Goal: Navigation & Orientation: Find specific page/section

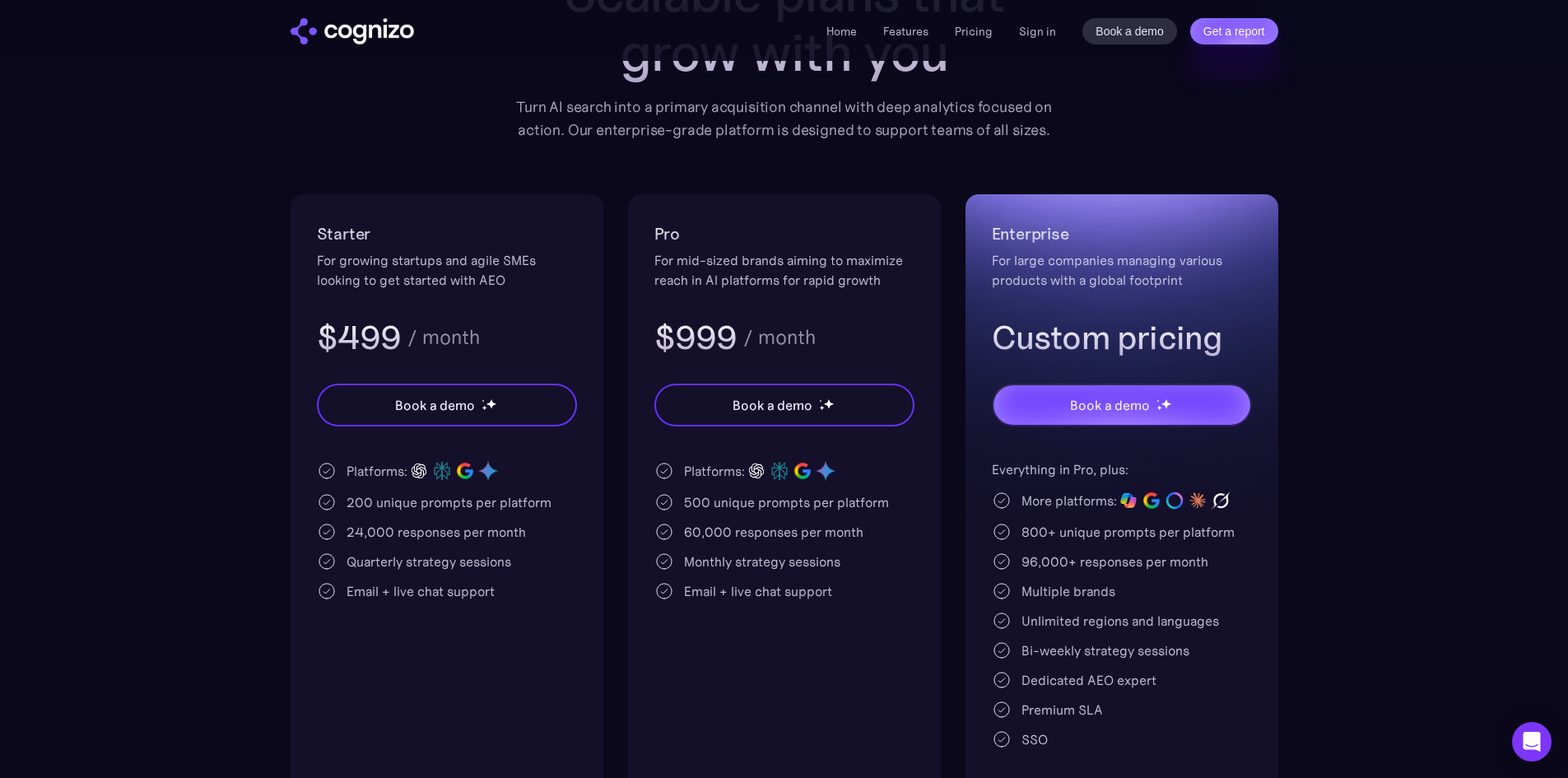
scroll to position [165, 0]
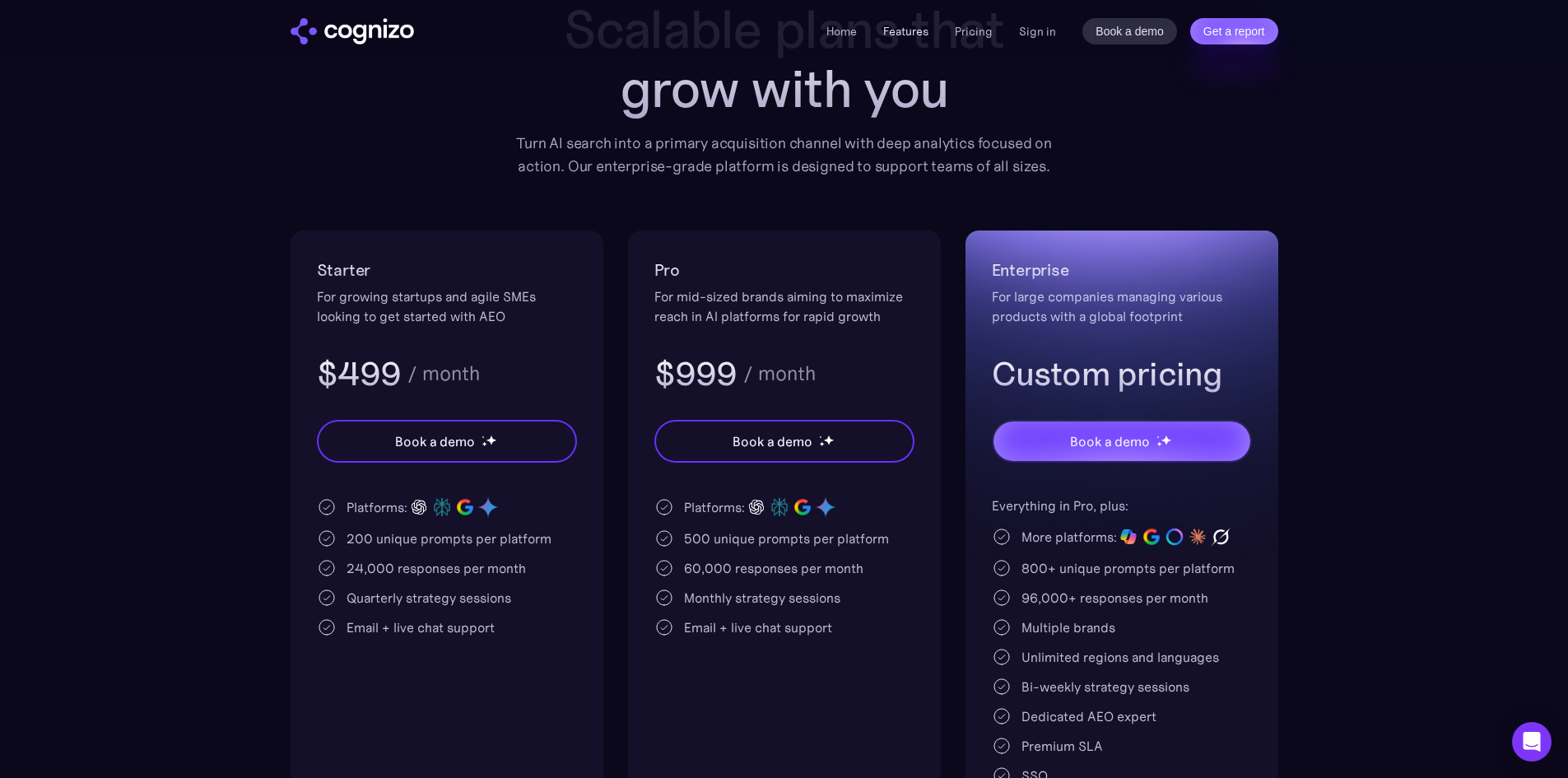
click at [911, 36] on link "Features" at bounding box center [906, 31] width 46 height 15
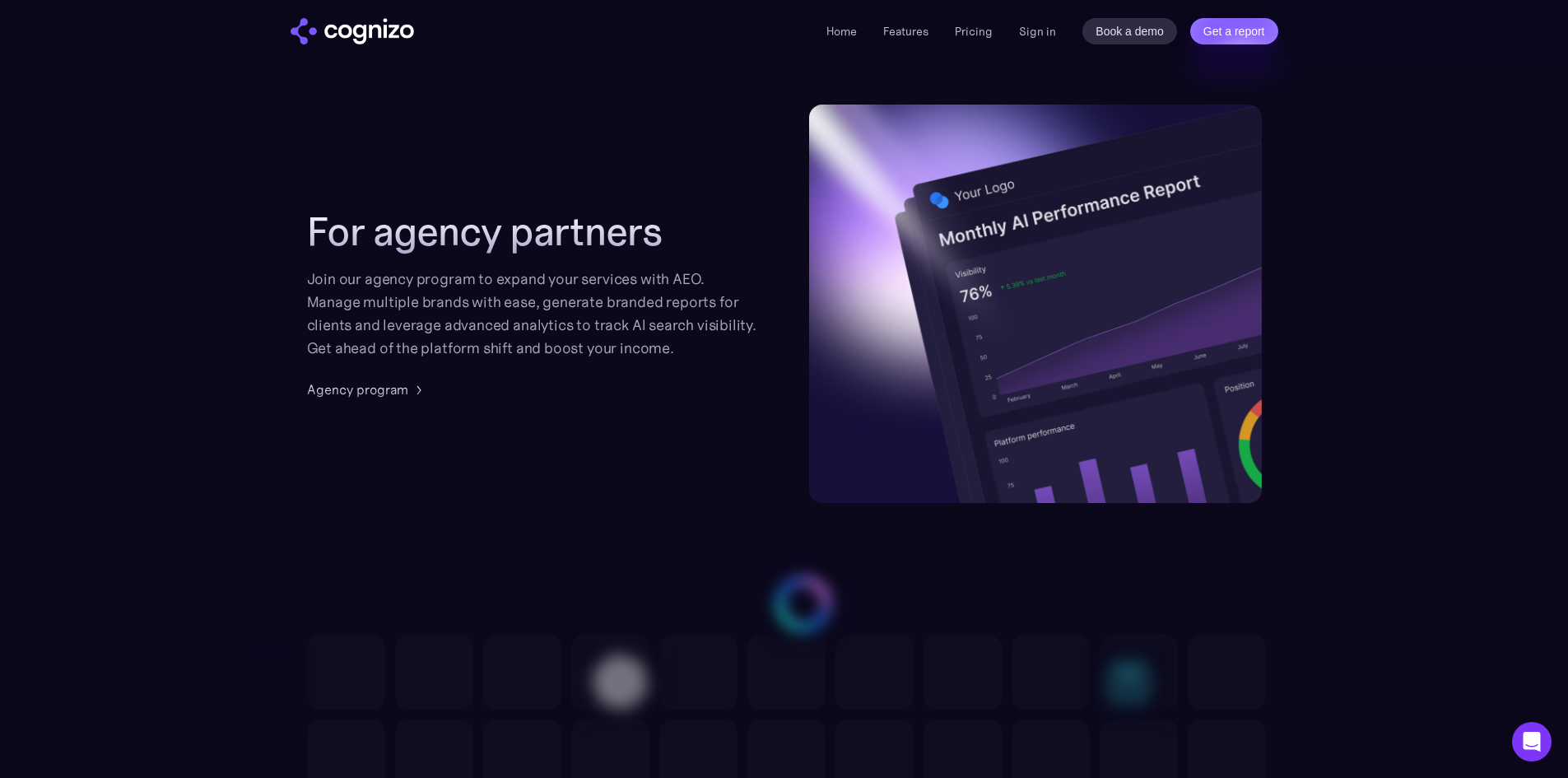
scroll to position [3967, 0]
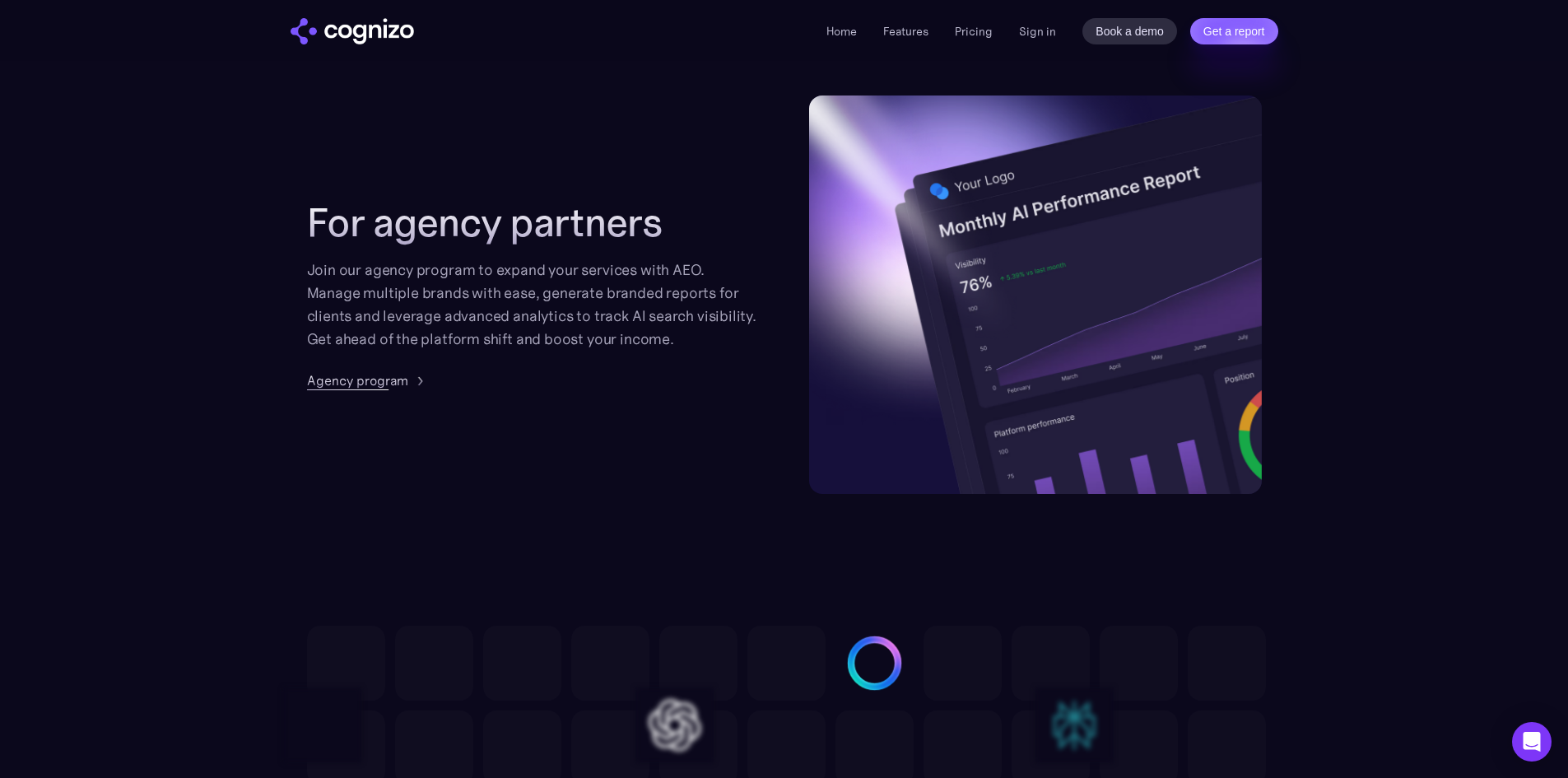
click at [357, 383] on div "Agency program" at bounding box center [357, 380] width 101 height 20
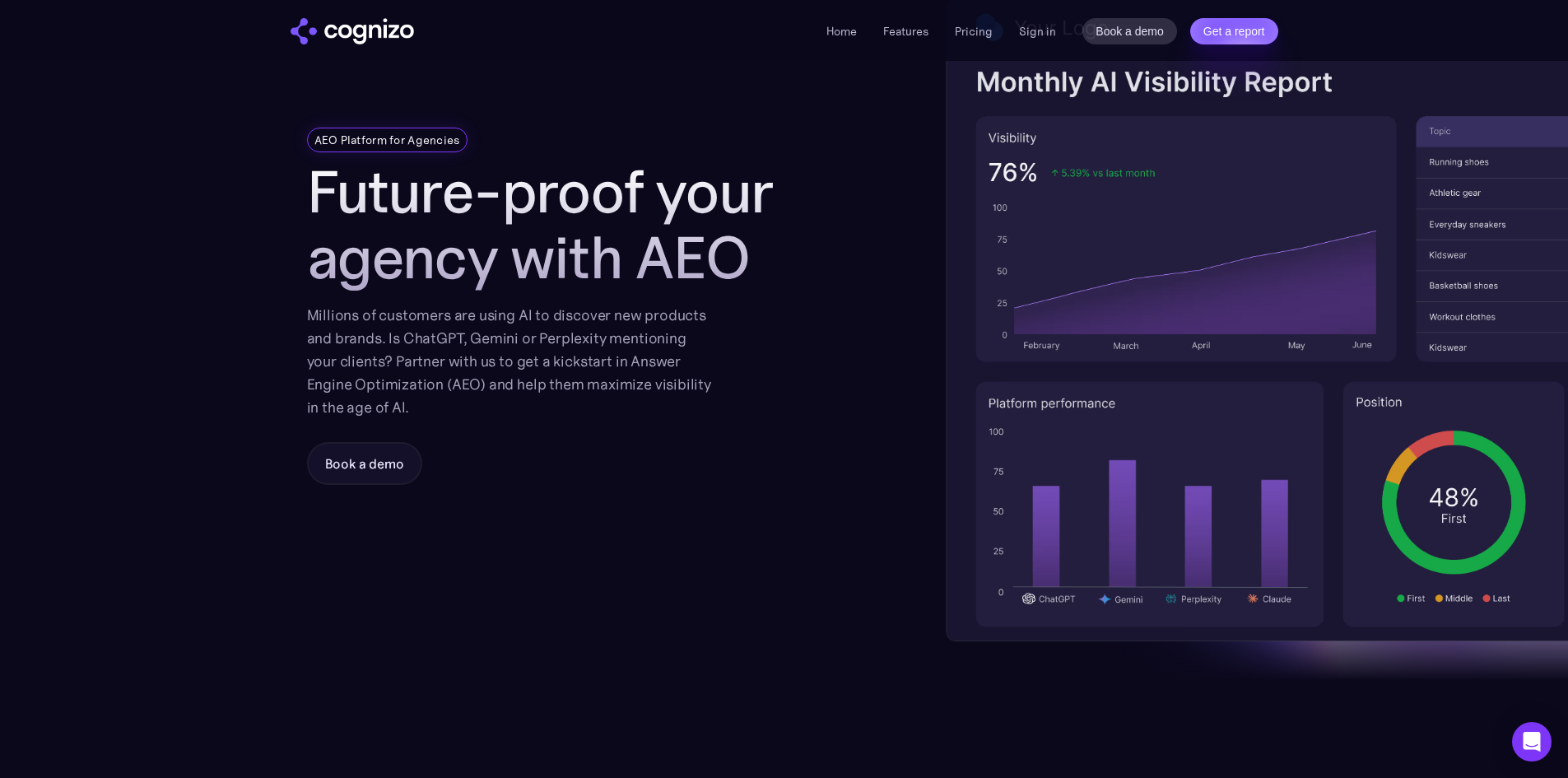
scroll to position [83, 0]
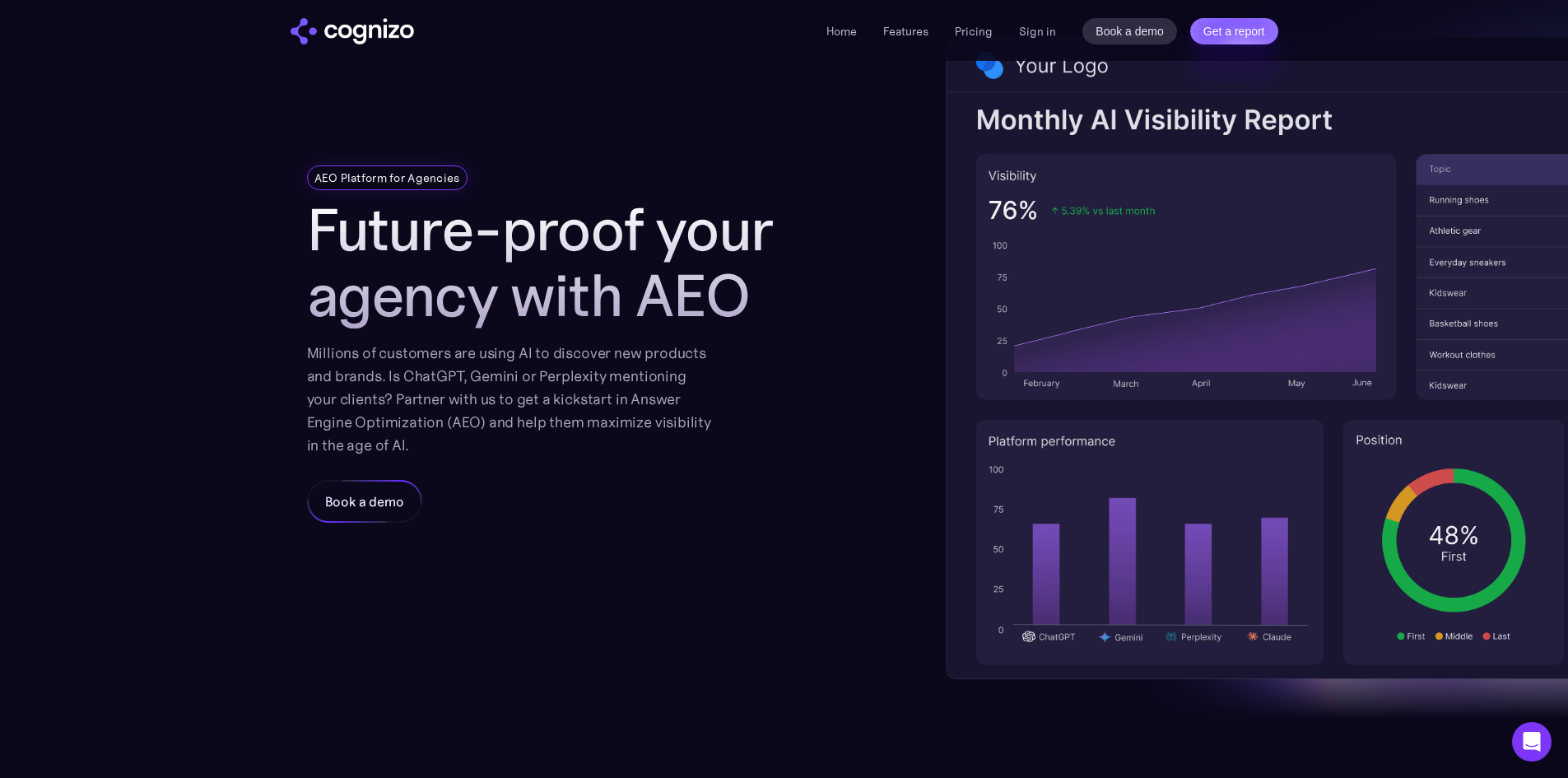
click at [362, 499] on div "Book a demo" at bounding box center [364, 501] width 79 height 20
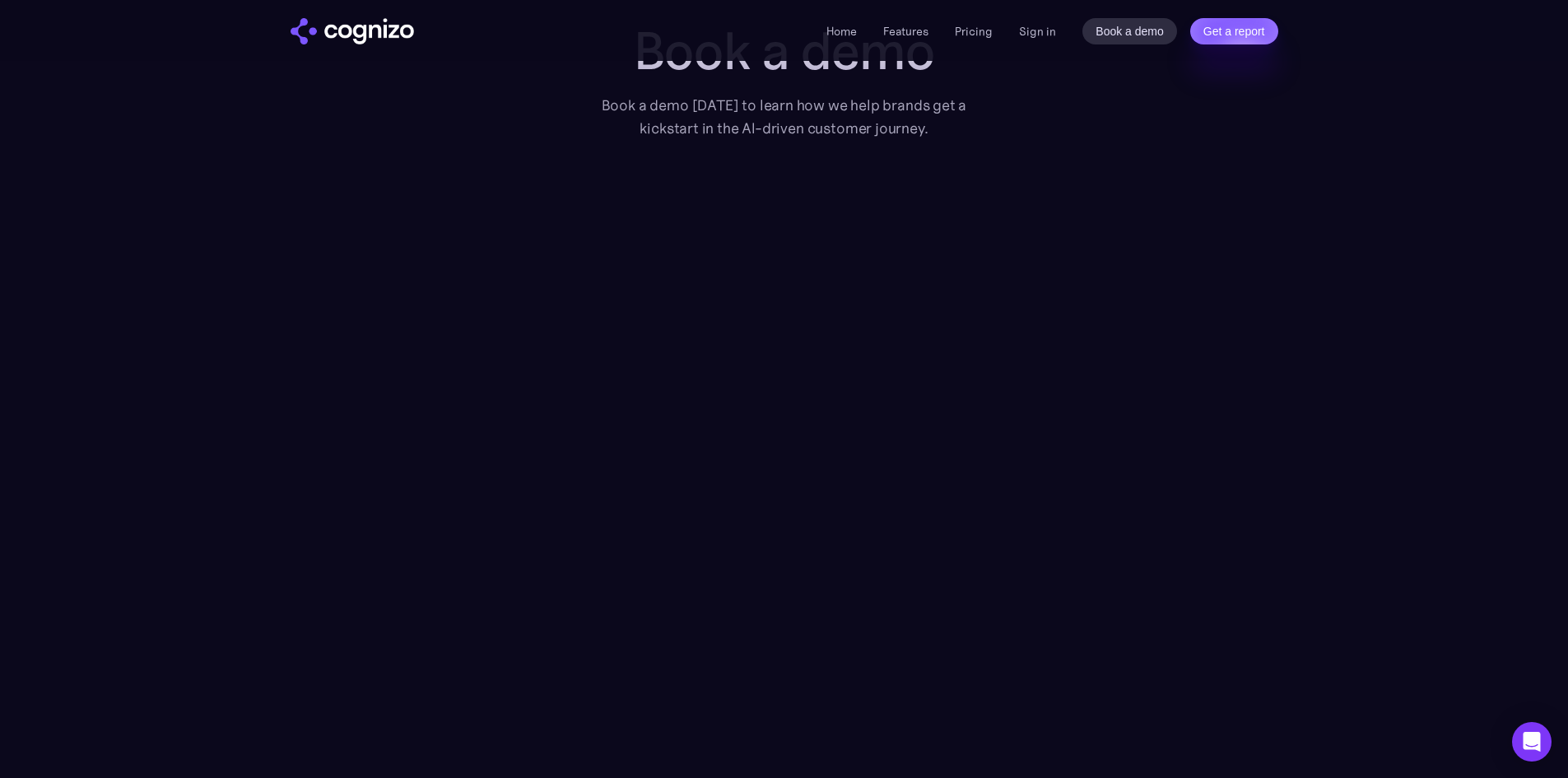
scroll to position [165, 0]
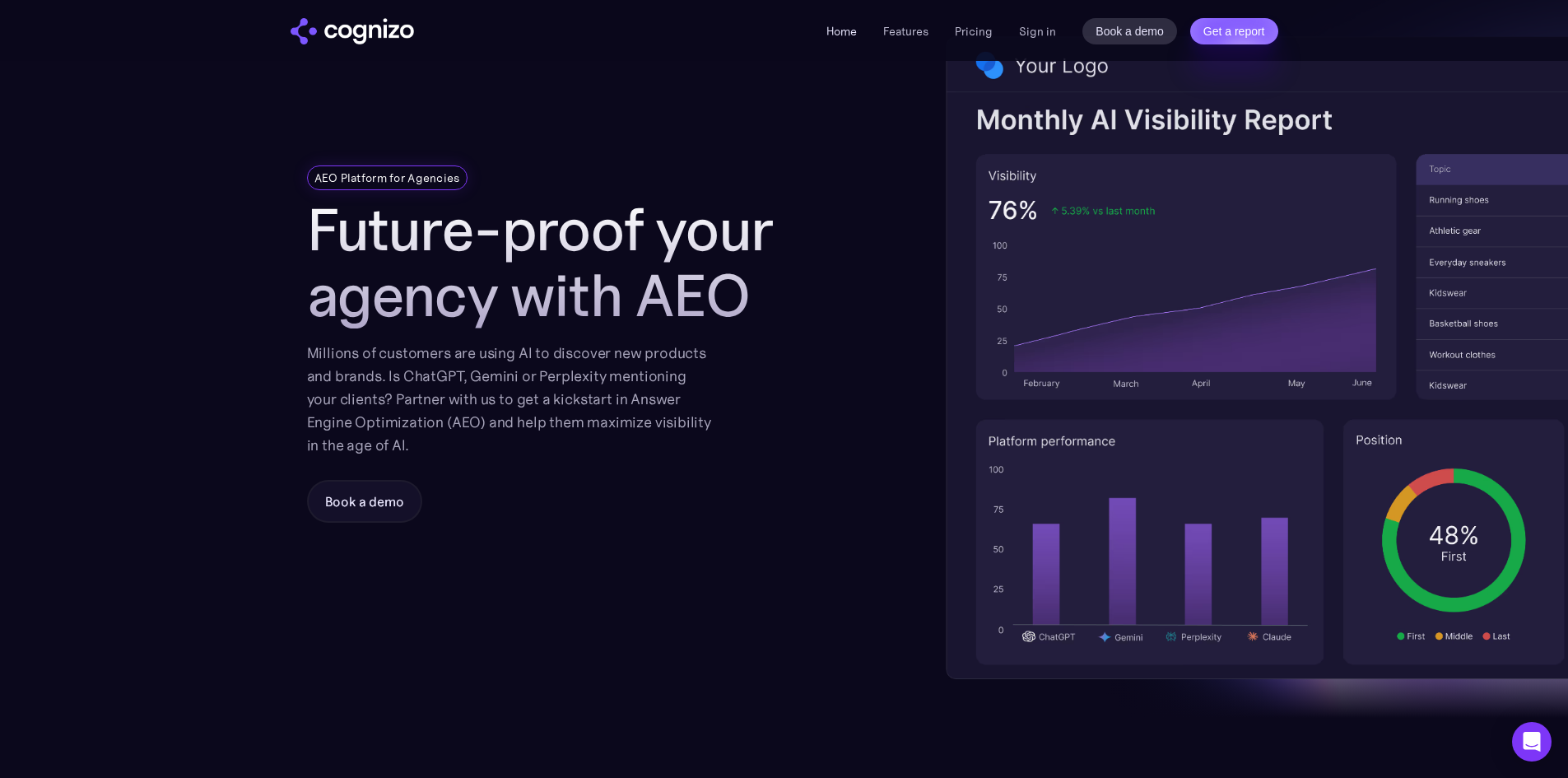
click at [837, 34] on link "Home" at bounding box center [841, 31] width 30 height 15
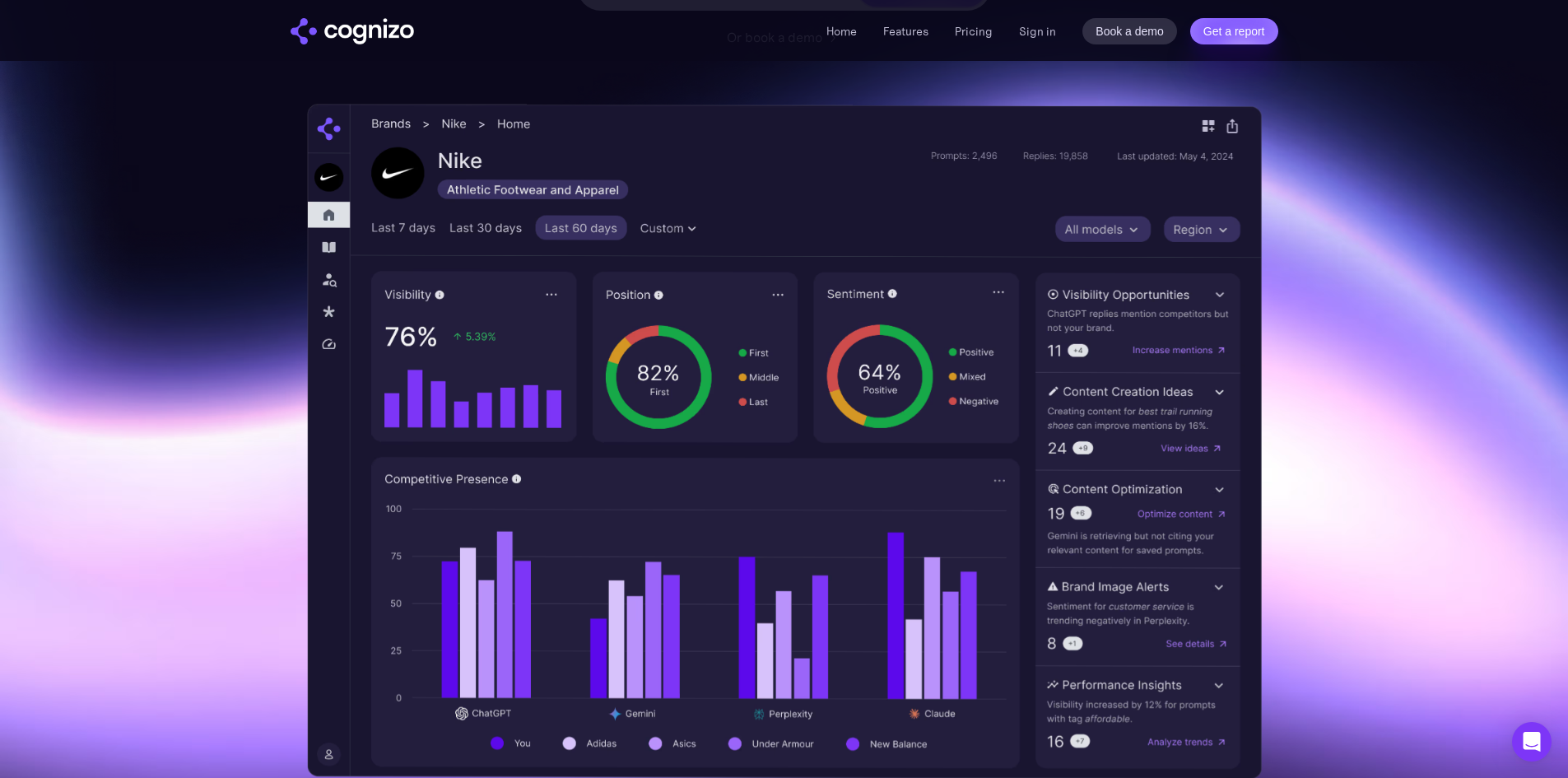
scroll to position [412, 0]
